Goal: Navigation & Orientation: Find specific page/section

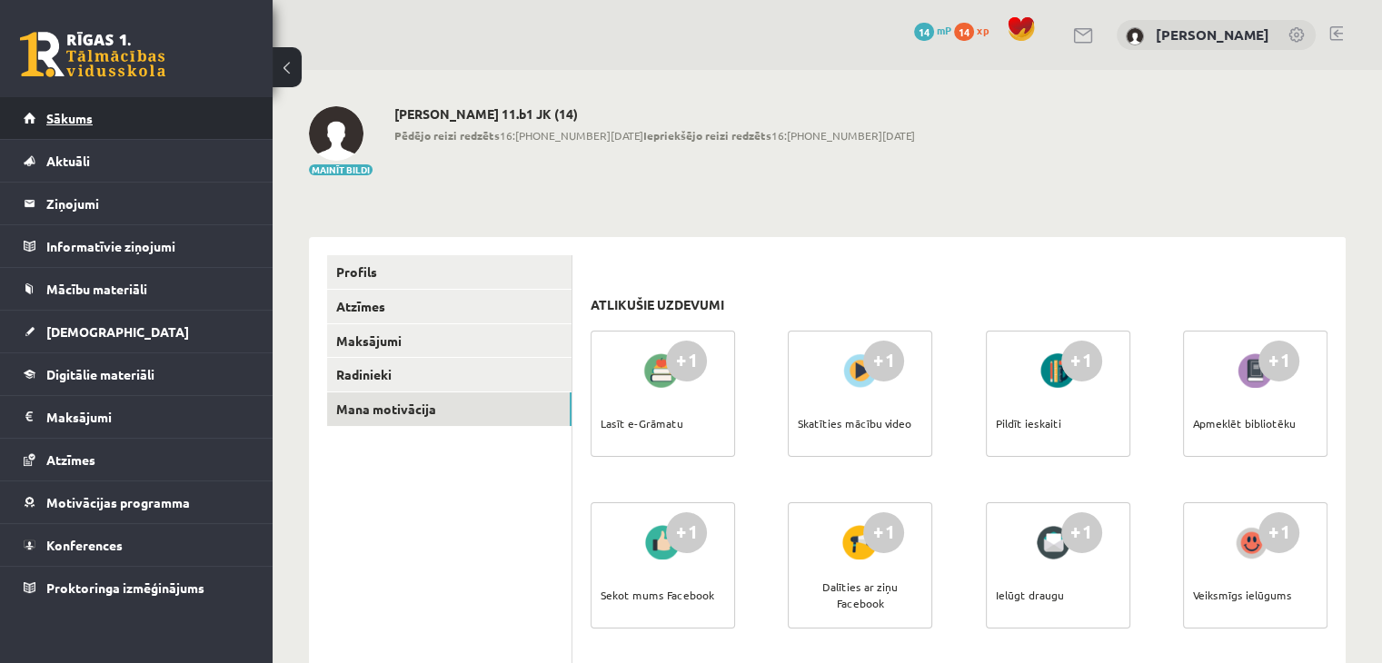
click at [76, 120] on span "Sākums" at bounding box center [69, 118] width 46 height 16
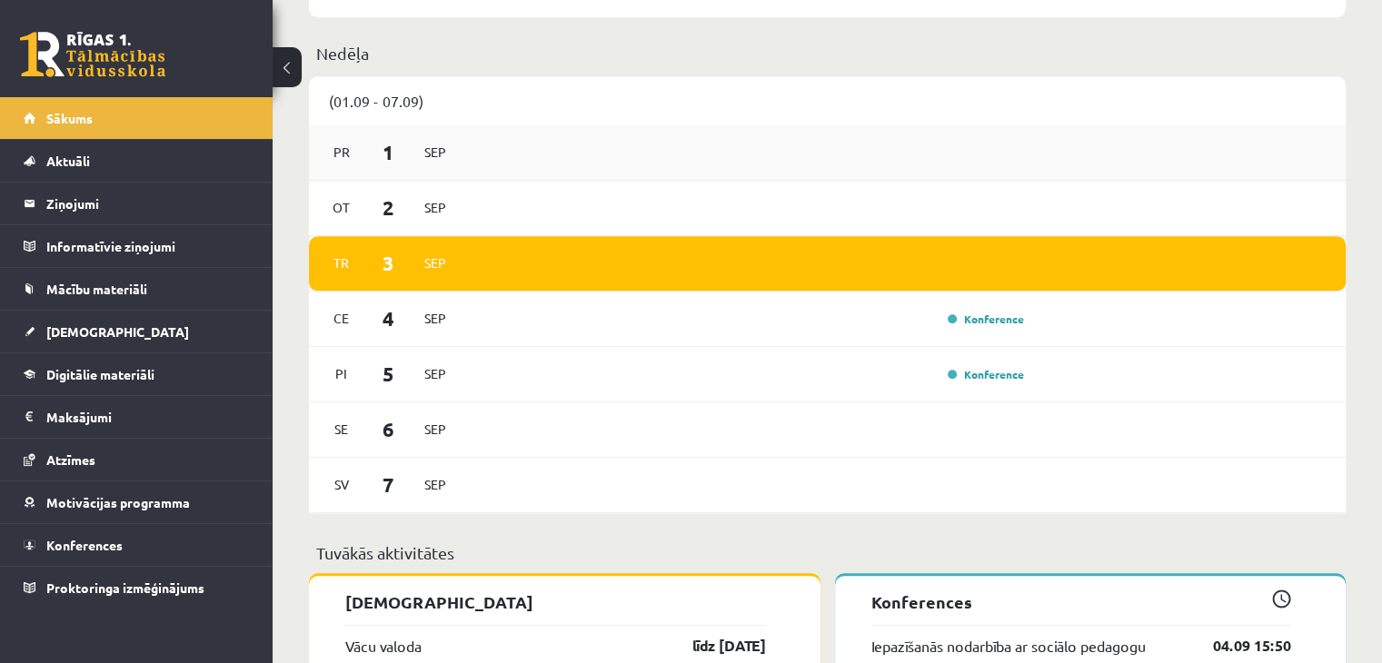
scroll to position [1363, 0]
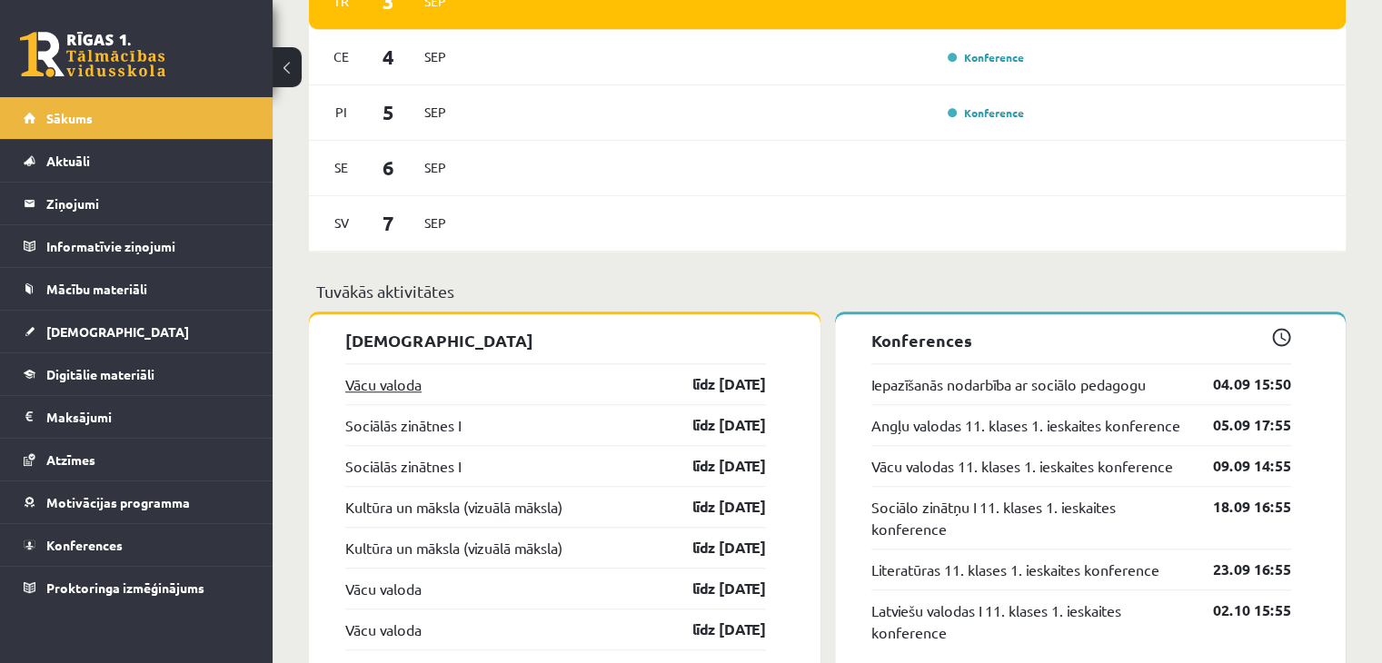
click at [395, 386] on link "Vācu valoda" at bounding box center [383, 385] width 76 height 22
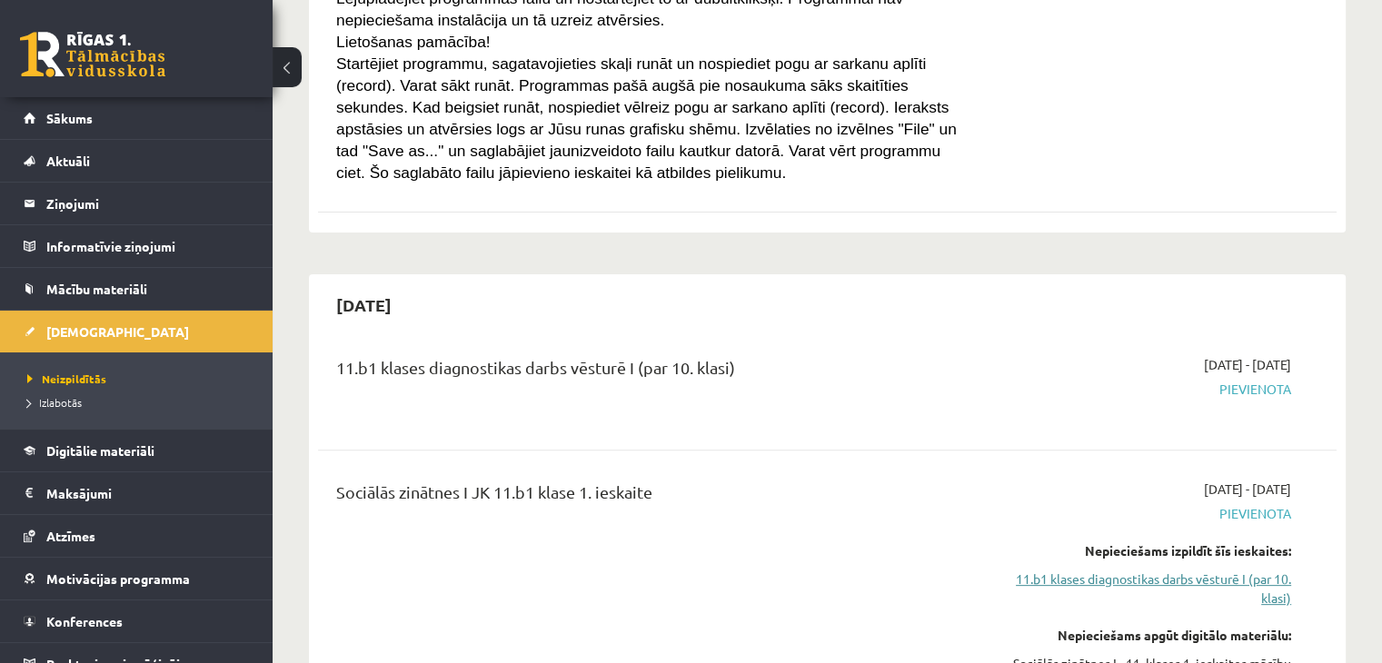
scroll to position [545, 0]
